Goal: Use online tool/utility: Utilize a website feature to perform a specific function

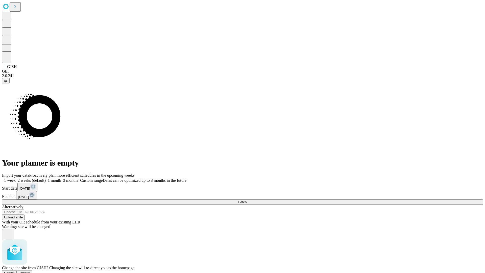
click at [31, 271] on span "Confirm" at bounding box center [25, 273] width 12 height 4
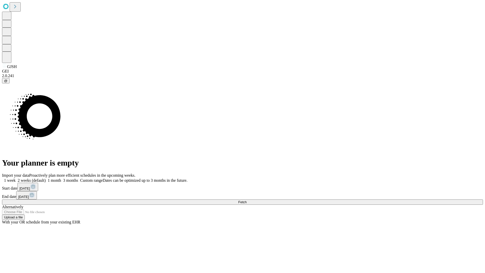
click at [46, 178] on label "2 weeks (default)" at bounding box center [31, 180] width 30 height 4
click at [246, 200] on span "Fetch" at bounding box center [242, 202] width 8 height 4
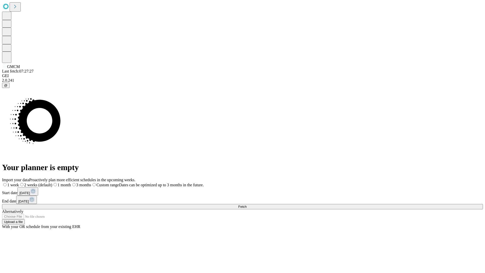
click at [52, 182] on label "2 weeks (default)" at bounding box center [35, 184] width 33 height 4
click at [246, 204] on span "Fetch" at bounding box center [242, 206] width 8 height 4
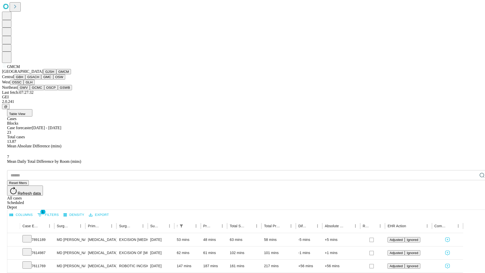
click at [25, 80] on button "GBH" at bounding box center [19, 76] width 11 height 5
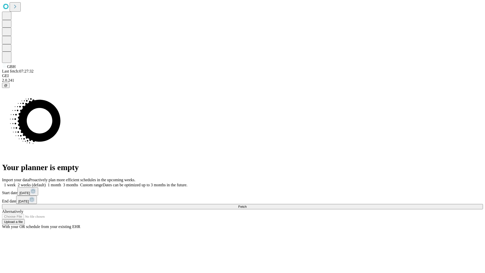
click at [246, 204] on span "Fetch" at bounding box center [242, 206] width 8 height 4
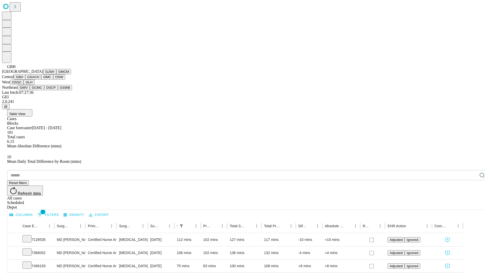
click at [39, 80] on button "GSACH" at bounding box center [33, 76] width 16 height 5
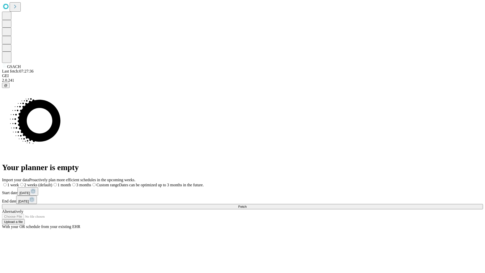
click at [52, 182] on label "2 weeks (default)" at bounding box center [35, 184] width 33 height 4
click at [246, 204] on span "Fetch" at bounding box center [242, 206] width 8 height 4
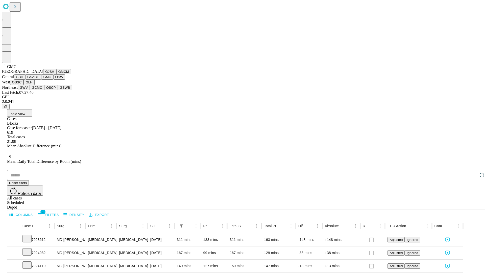
click at [53, 80] on button "OSW" at bounding box center [59, 76] width 12 height 5
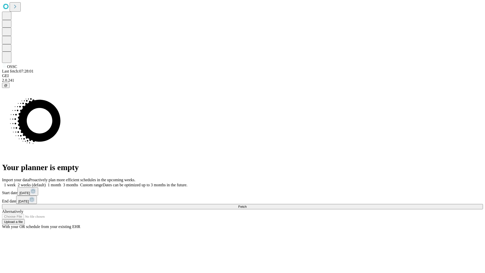
click at [46, 182] on label "2 weeks (default)" at bounding box center [31, 184] width 30 height 4
click at [246, 204] on span "Fetch" at bounding box center [242, 206] width 8 height 4
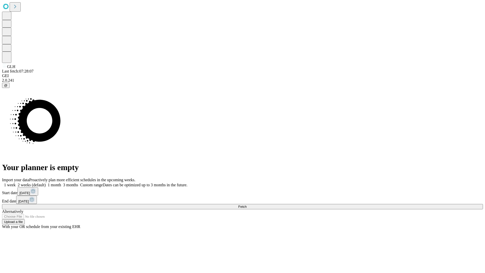
click at [46, 182] on label "2 weeks (default)" at bounding box center [31, 184] width 30 height 4
click at [246, 204] on span "Fetch" at bounding box center [242, 206] width 8 height 4
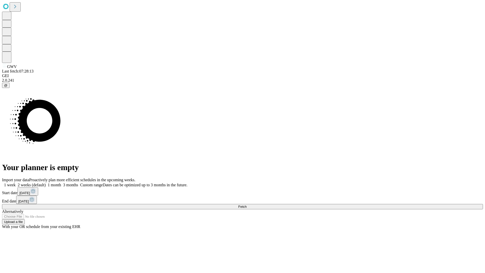
click at [46, 182] on label "2 weeks (default)" at bounding box center [31, 184] width 30 height 4
click at [246, 204] on span "Fetch" at bounding box center [242, 206] width 8 height 4
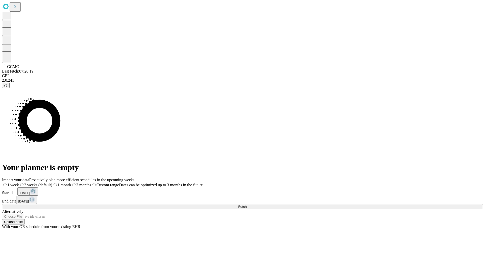
click at [52, 182] on label "2 weeks (default)" at bounding box center [35, 184] width 33 height 4
click at [246, 204] on span "Fetch" at bounding box center [242, 206] width 8 height 4
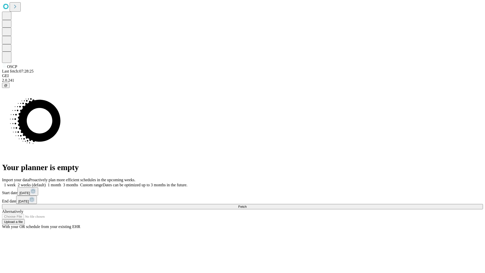
click at [46, 182] on label "2 weeks (default)" at bounding box center [31, 184] width 30 height 4
click at [246, 204] on span "Fetch" at bounding box center [242, 206] width 8 height 4
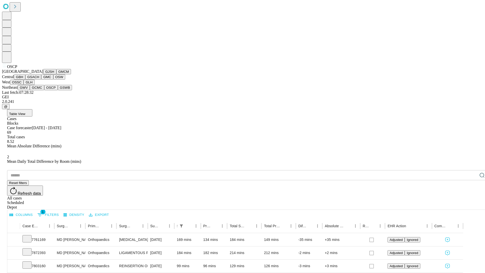
click at [58, 90] on button "GSWB" at bounding box center [65, 87] width 14 height 5
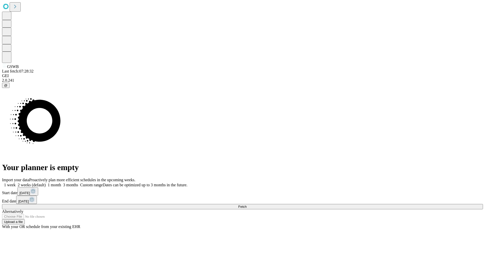
click at [46, 182] on label "2 weeks (default)" at bounding box center [31, 184] width 30 height 4
click at [246, 204] on span "Fetch" at bounding box center [242, 206] width 8 height 4
